Goal: Information Seeking & Learning: Check status

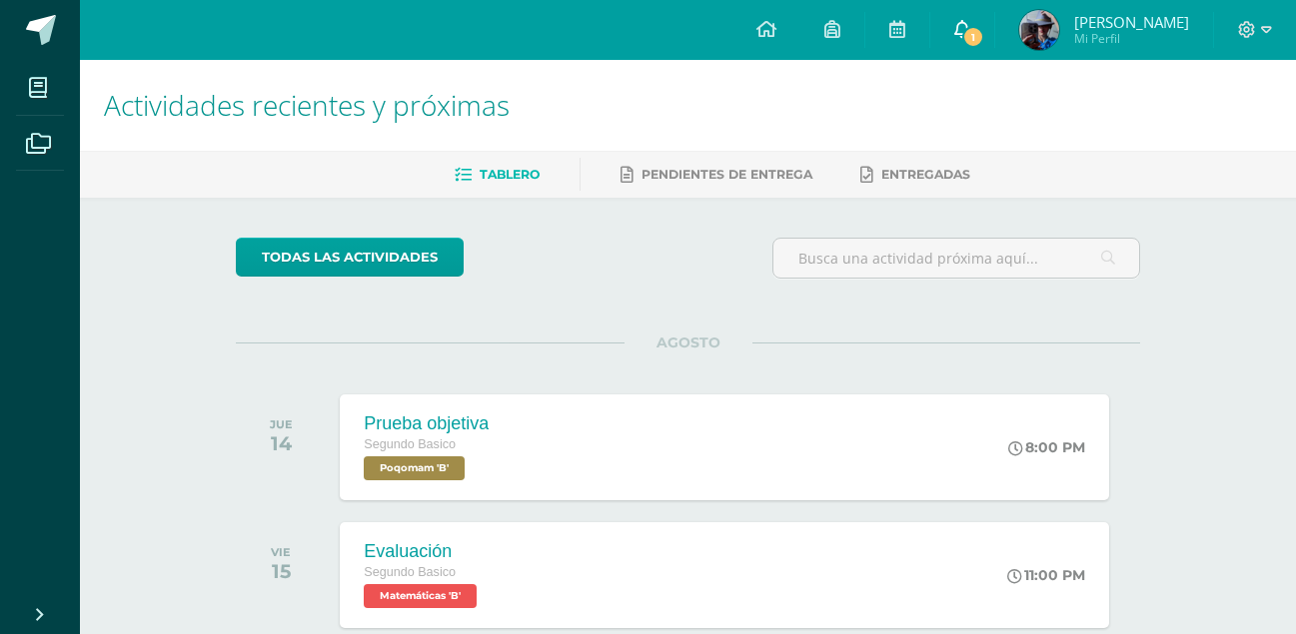
click at [947, 25] on link "1" at bounding box center [962, 30] width 64 height 60
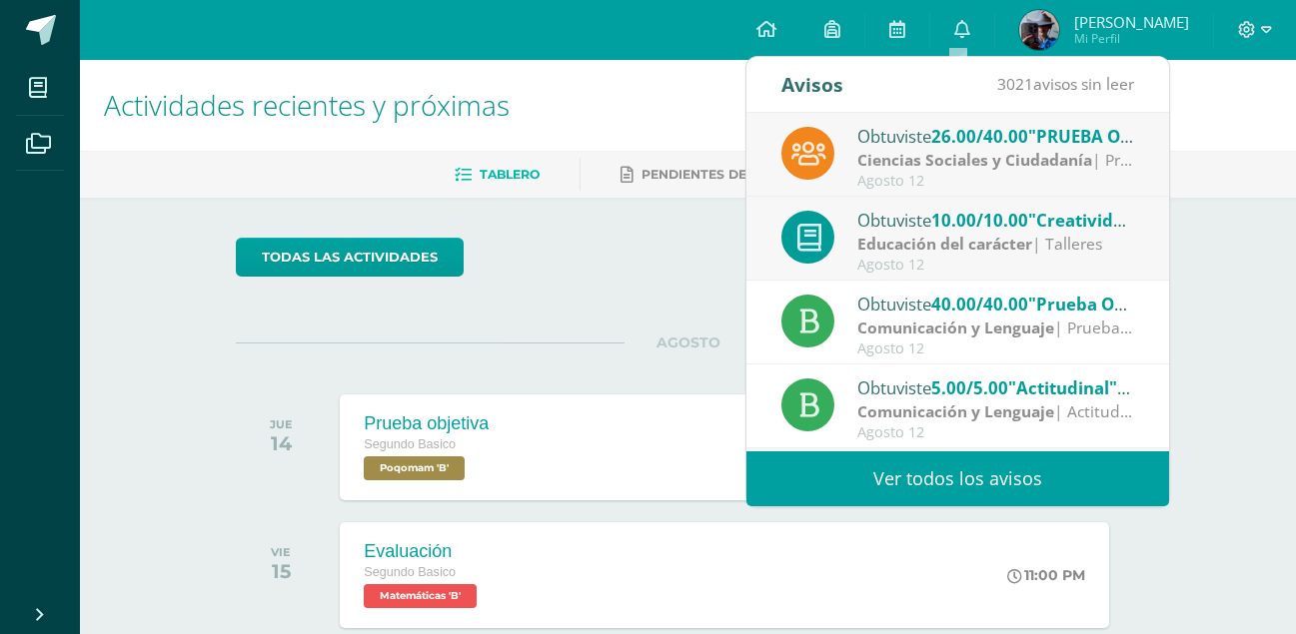
click at [1041, 159] on strong "Ciencias Sociales y Ciudadanía" at bounding box center [974, 160] width 235 height 22
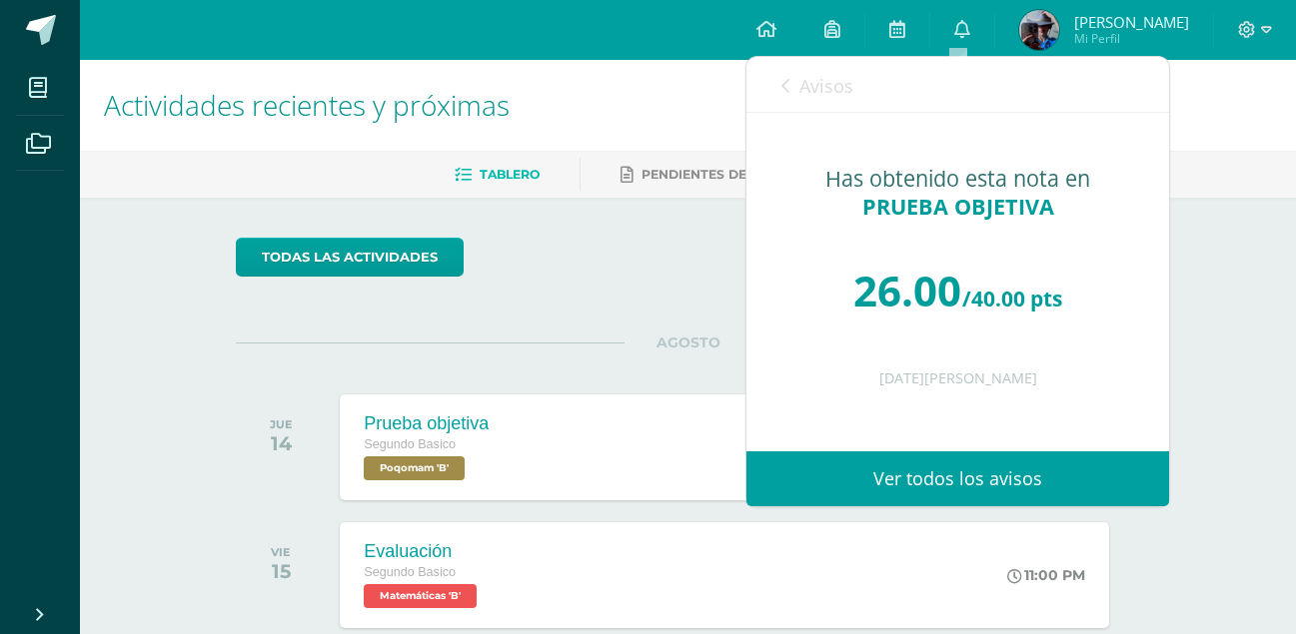
click at [790, 81] on link "Avisos" at bounding box center [817, 85] width 72 height 57
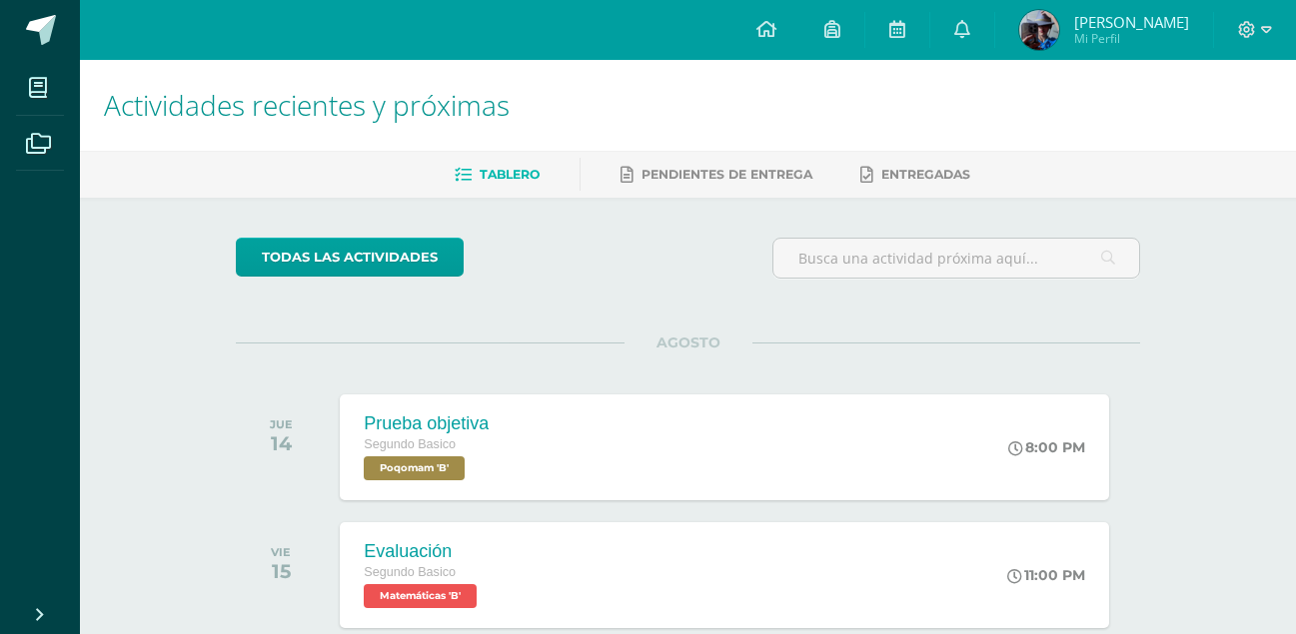
click at [1062, 36] on span "[PERSON_NAME] Mi Perfil" at bounding box center [1104, 30] width 178 height 40
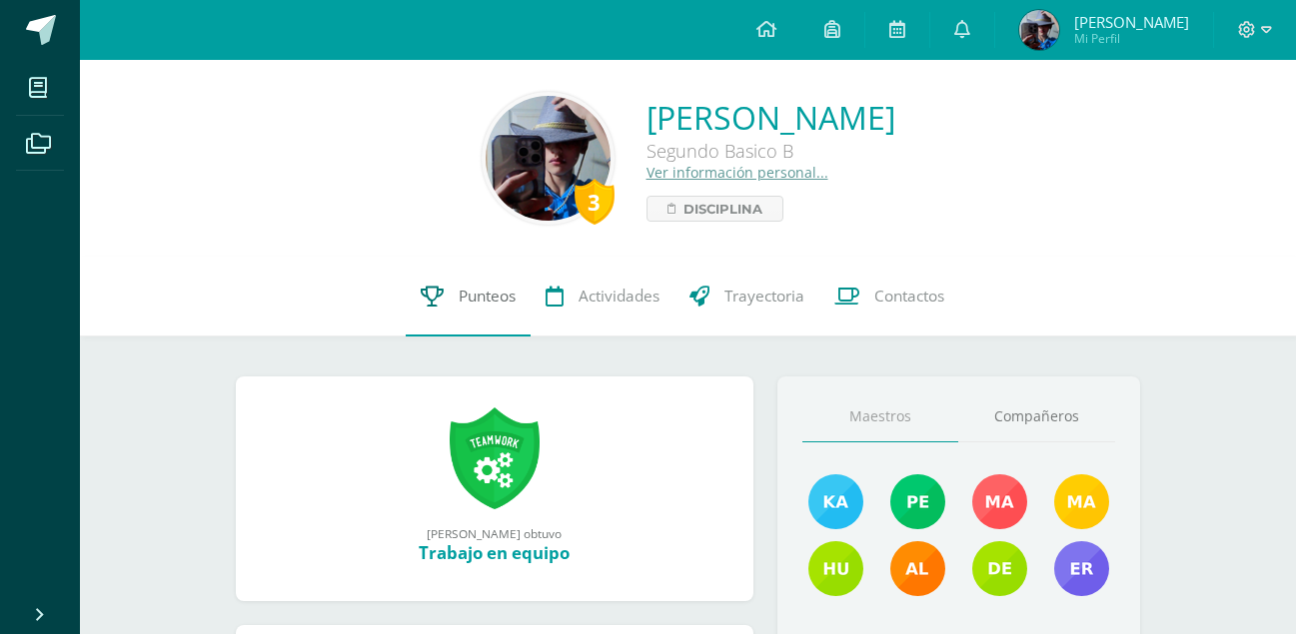
click at [481, 272] on link "Punteos" at bounding box center [468, 297] width 125 height 80
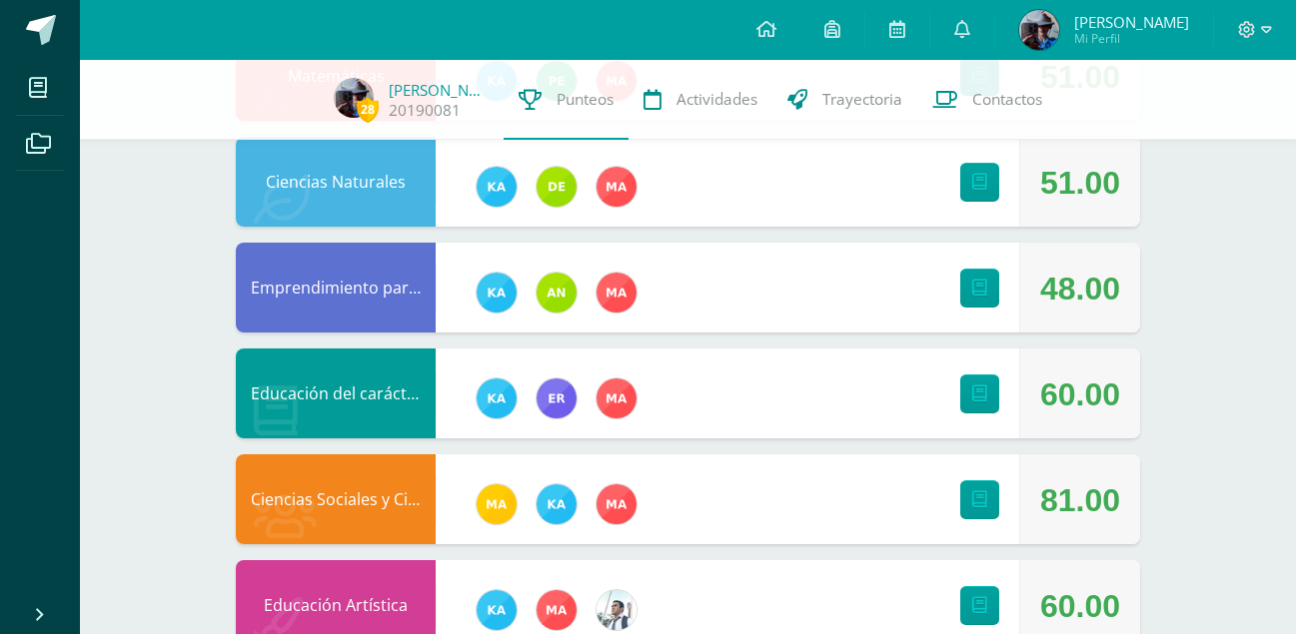
scroll to position [400, 0]
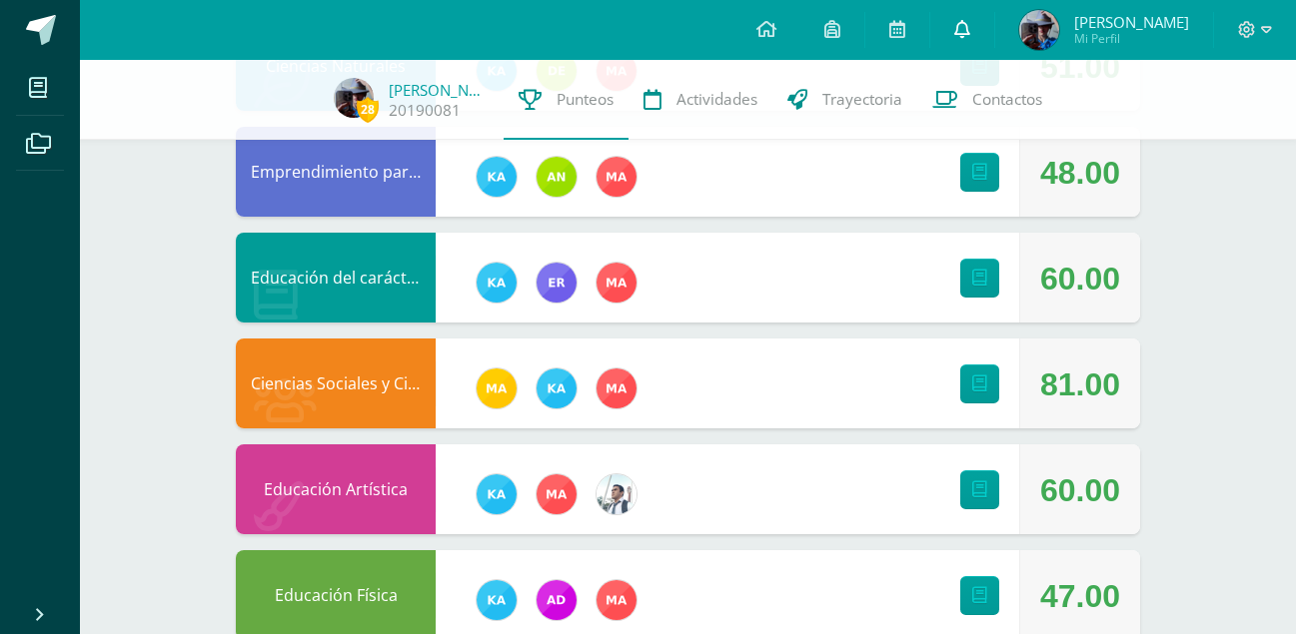
click at [966, 28] on link at bounding box center [962, 30] width 64 height 60
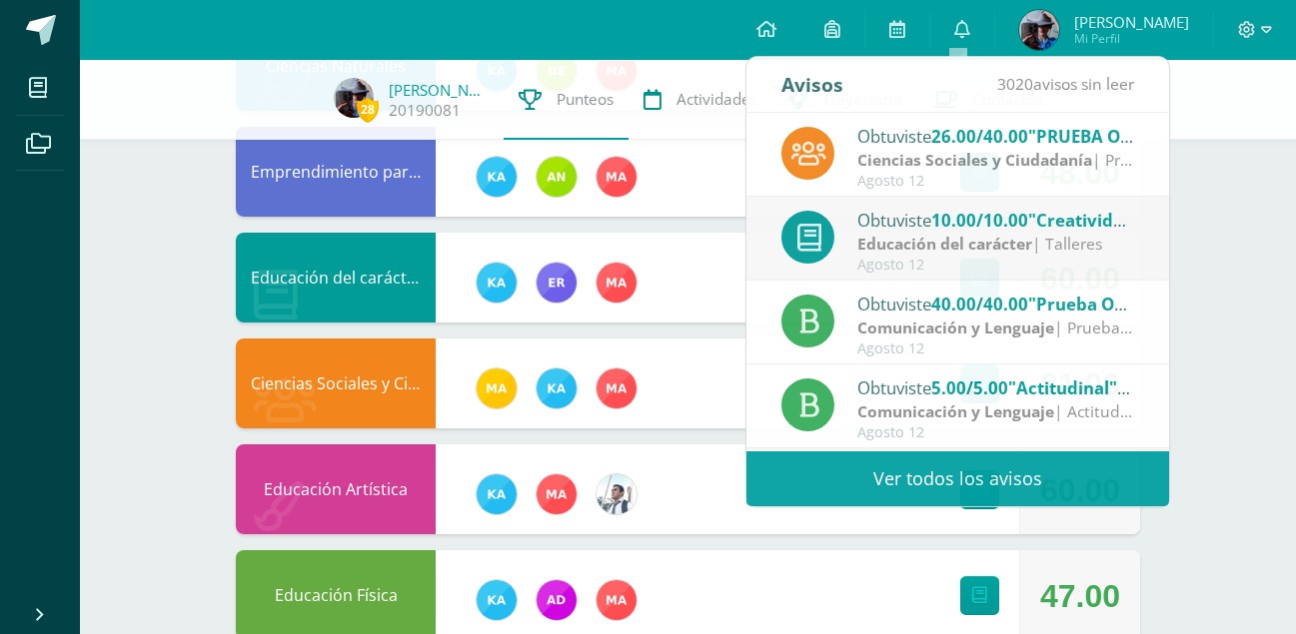
drag, startPoint x: 1234, startPoint y: 351, endPoint x: 1236, endPoint y: 341, distance: 10.2
click at [1235, 351] on div "28 Enrique Urizar 20190081 Punteos Actividades Trayectoria Contactos Pendiente …" at bounding box center [688, 382] width 1216 height 1444
